Goal: Transaction & Acquisition: Purchase product/service

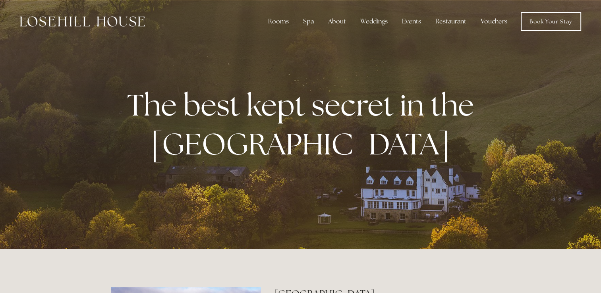
click at [486, 20] on link "Vouchers" at bounding box center [494, 22] width 39 height 16
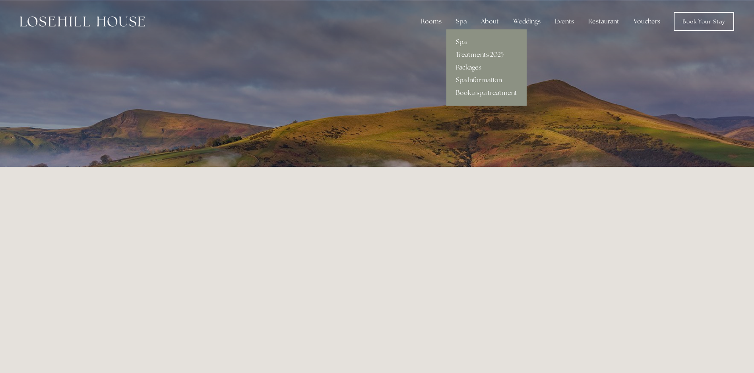
click at [465, 21] on div "Spa" at bounding box center [461, 22] width 23 height 16
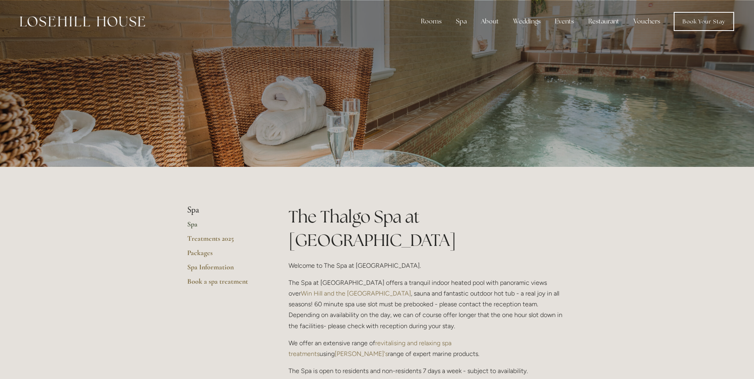
click at [639, 25] on link "Vouchers" at bounding box center [646, 22] width 39 height 16
